Goal: Transaction & Acquisition: Book appointment/travel/reservation

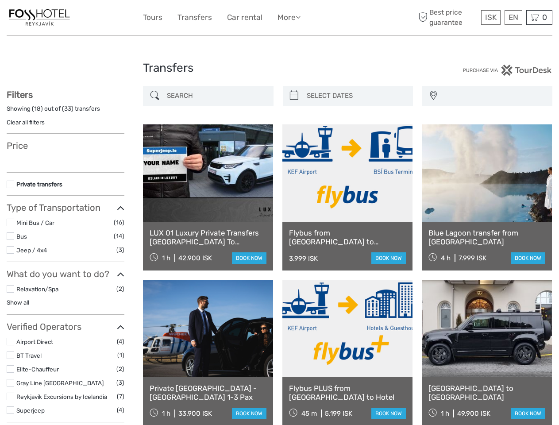
select select
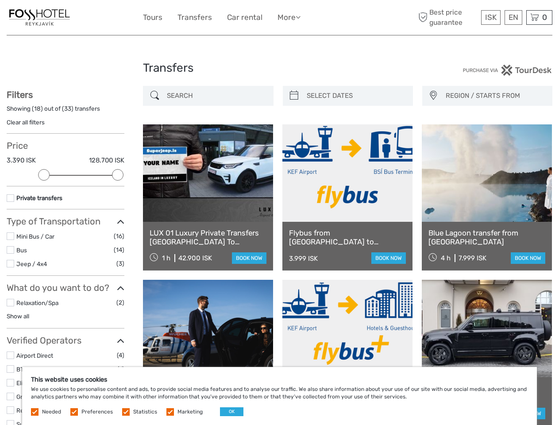
click at [279, 18] on link "More" at bounding box center [288, 17] width 23 height 13
click at [288, 17] on link "More" at bounding box center [288, 17] width 23 height 13
click at [299, 17] on icon at bounding box center [297, 17] width 5 height 8
click at [490, 17] on span "ISK" at bounding box center [490, 17] width 11 height 9
click at [513, 17] on div "EN English Español Deutsch" at bounding box center [513, 17] width 18 height 15
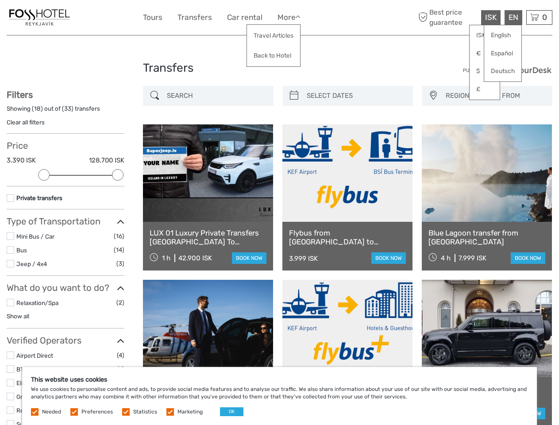
click at [539, 17] on div "0 Items Total 0 ISK Checkout The shopping cart is empty." at bounding box center [539, 17] width 26 height 15
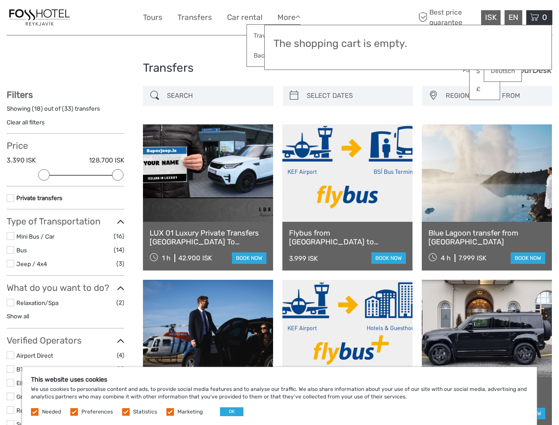
click at [44, 175] on div at bounding box center [43, 174] width 11 height 11
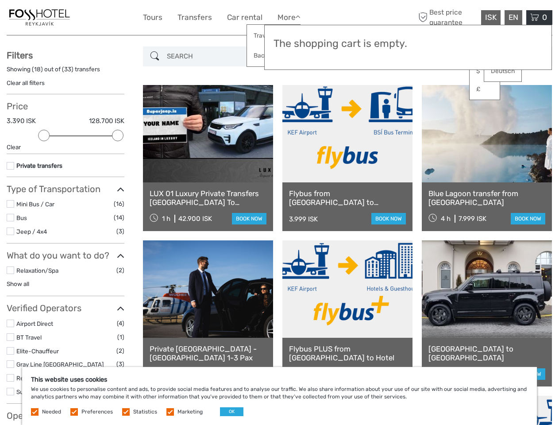
click at [118, 175] on div "Filters Showing ( 18 ) out of ( 33 ) transfers Clear all filters Price 3.390 IS…" at bounding box center [66, 241] width 118 height 383
click at [294, 96] on link at bounding box center [347, 133] width 130 height 97
click at [355, 96] on link at bounding box center [347, 133] width 130 height 97
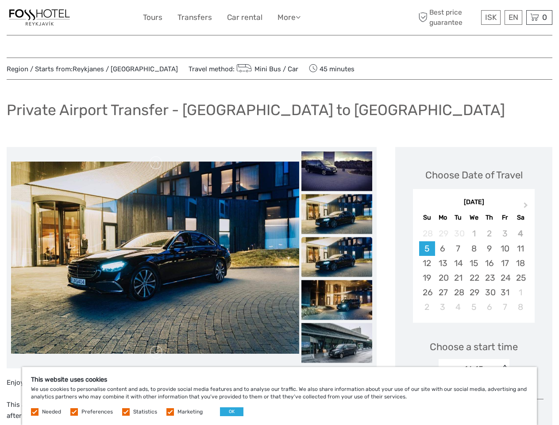
click at [279, 18] on link "More" at bounding box center [288, 17] width 23 height 13
click at [288, 17] on link "More" at bounding box center [288, 17] width 23 height 13
click at [299, 17] on icon at bounding box center [297, 17] width 5 height 8
click at [490, 17] on span "ISK" at bounding box center [490, 17] width 11 height 9
click at [513, 17] on div "EN English Español Deutsch" at bounding box center [513, 17] width 18 height 15
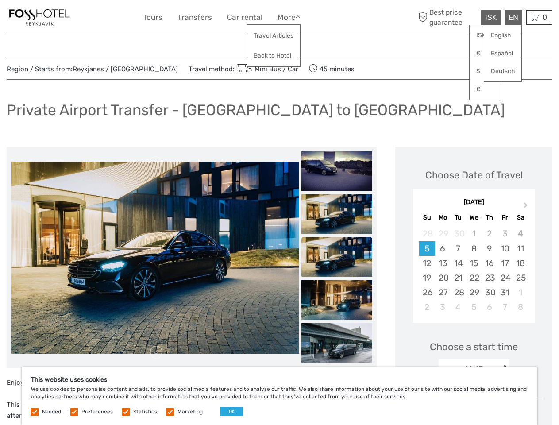
click at [539, 17] on div "0 Items Total 0 ISK Checkout The shopping cart is empty." at bounding box center [539, 17] width 26 height 15
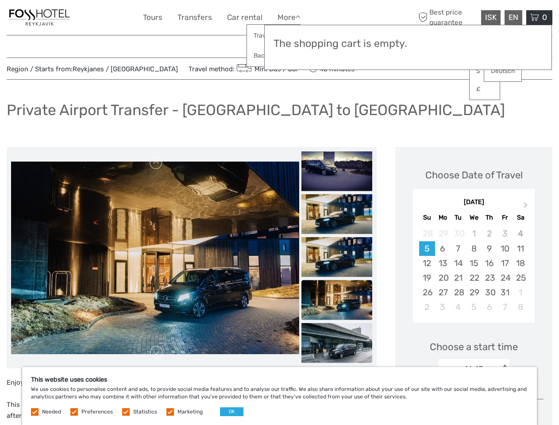
click at [155, 141] on img at bounding box center [155, 45] width 288 height 192
click at [156, 163] on link at bounding box center [156, 163] width 14 height 14
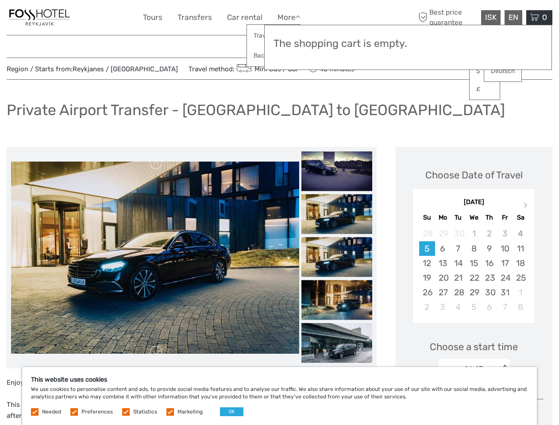
click at [156, 352] on link at bounding box center [156, 352] width 14 height 14
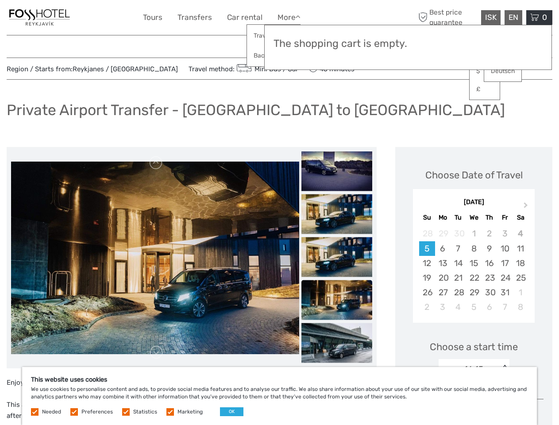
click at [337, 43] on h3 "The shopping cart is empty." at bounding box center [407, 44] width 269 height 12
